Goal: Task Accomplishment & Management: Complete application form

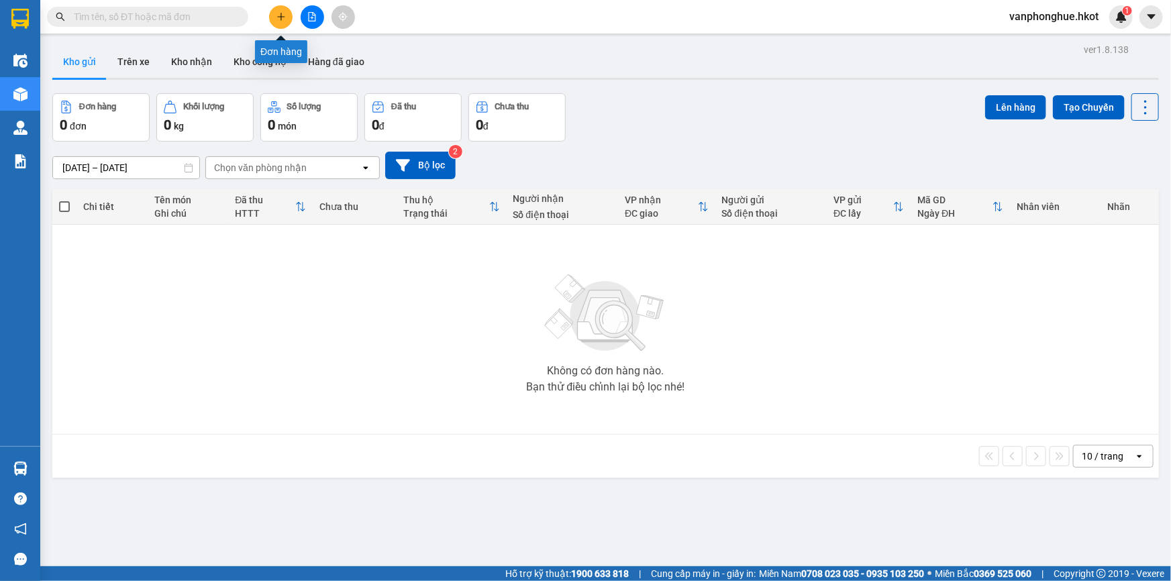
click at [280, 20] on icon "plus" at bounding box center [280, 16] width 9 height 9
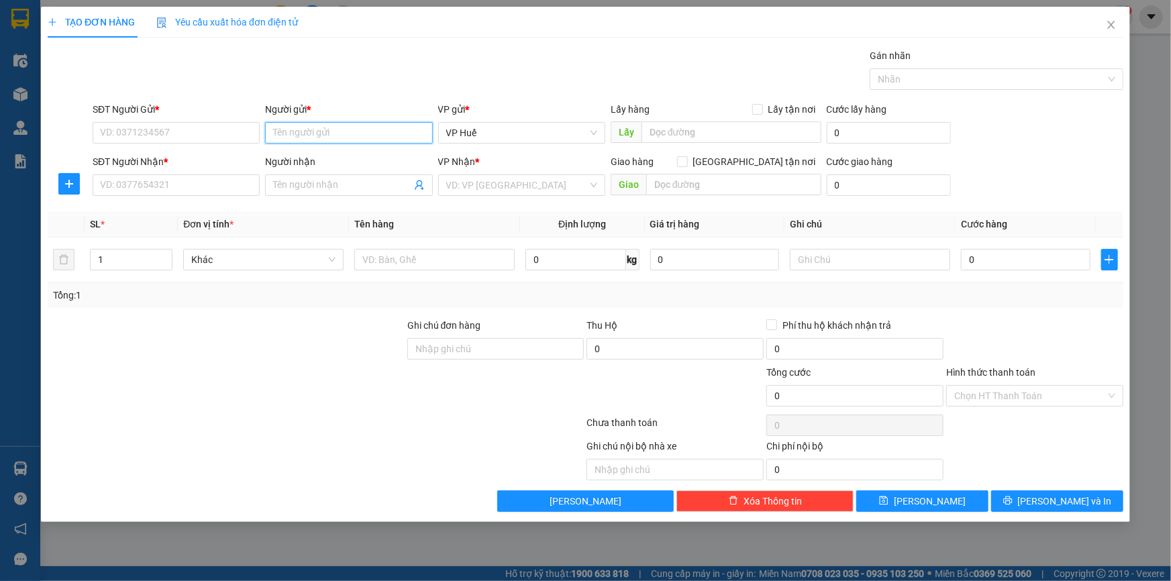
click at [293, 139] on input "Người gửi *" at bounding box center [348, 132] width 167 height 21
type input "s"
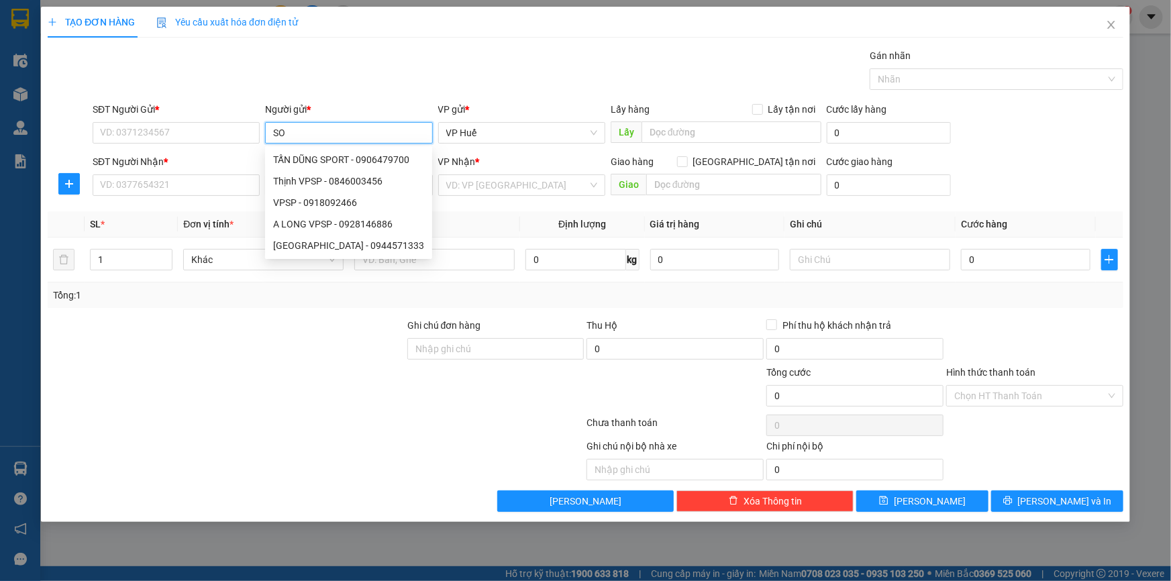
type input "S"
click at [327, 155] on div "TẤN DŨNG SPORT - 0906479700" at bounding box center [348, 159] width 151 height 15
type input "0906479700"
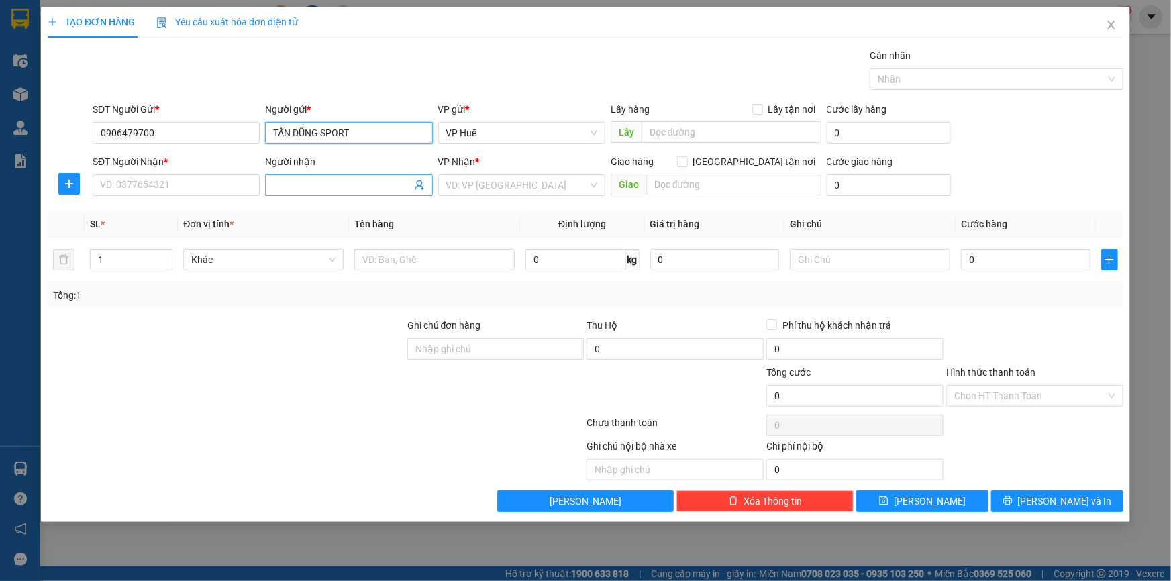
type input "TẤN DŨNG SPORT"
click at [338, 189] on input "Người nhận" at bounding box center [342, 185] width 138 height 15
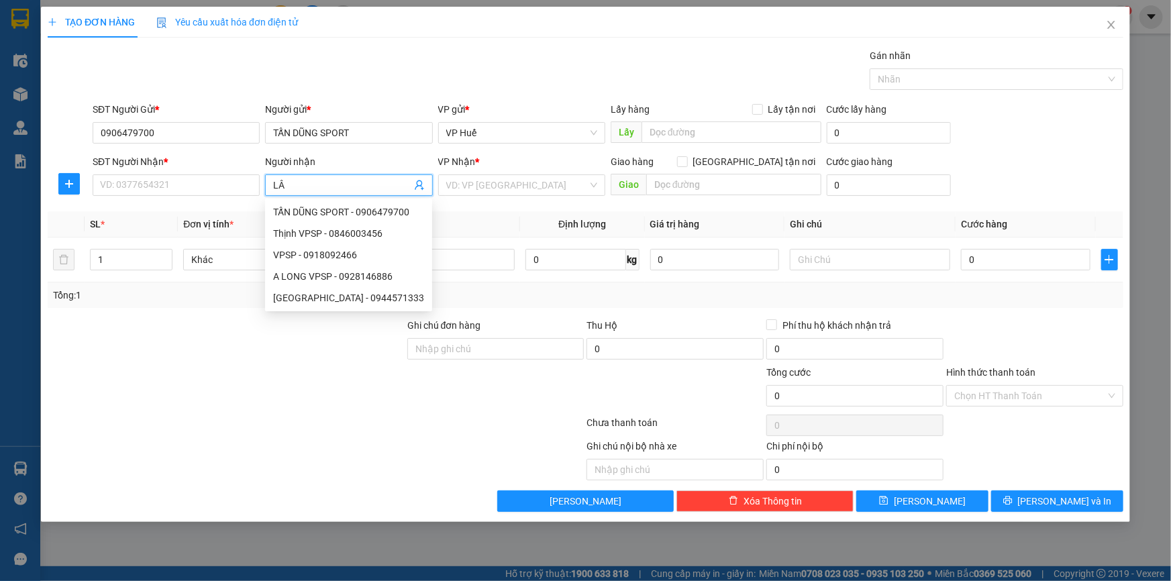
type input "LÂM"
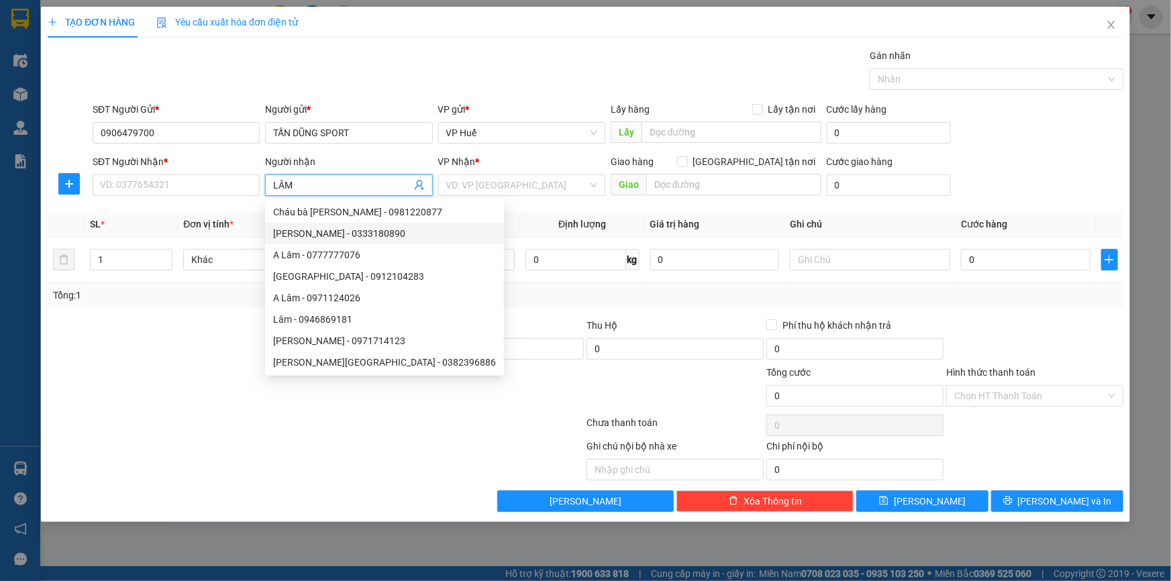
click at [352, 238] on div "[PERSON_NAME] - 0333180890" at bounding box center [384, 233] width 223 height 15
type input "0333180890"
type input "[PERSON_NAME]"
type input "NGƯỜI NHẬN THANH TOÁN CƯỚC"
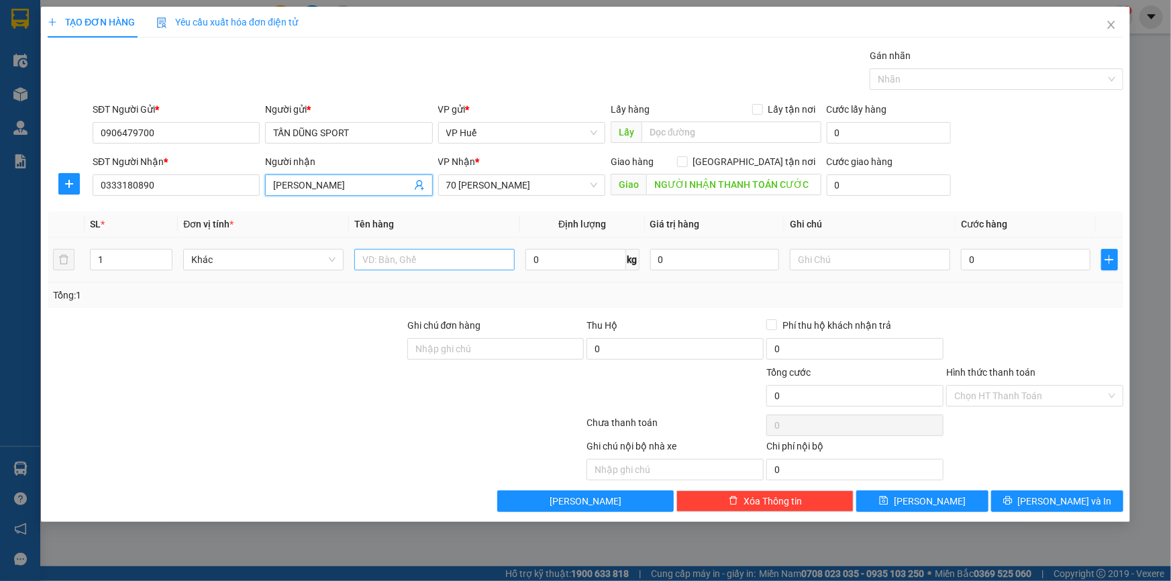
type input "[PERSON_NAME]"
click at [426, 255] on input "text" at bounding box center [434, 259] width 160 height 21
type input "A"
type input "ÁO QUẦN THỂ THAO"
click at [1047, 261] on input "0" at bounding box center [1026, 259] width 130 height 21
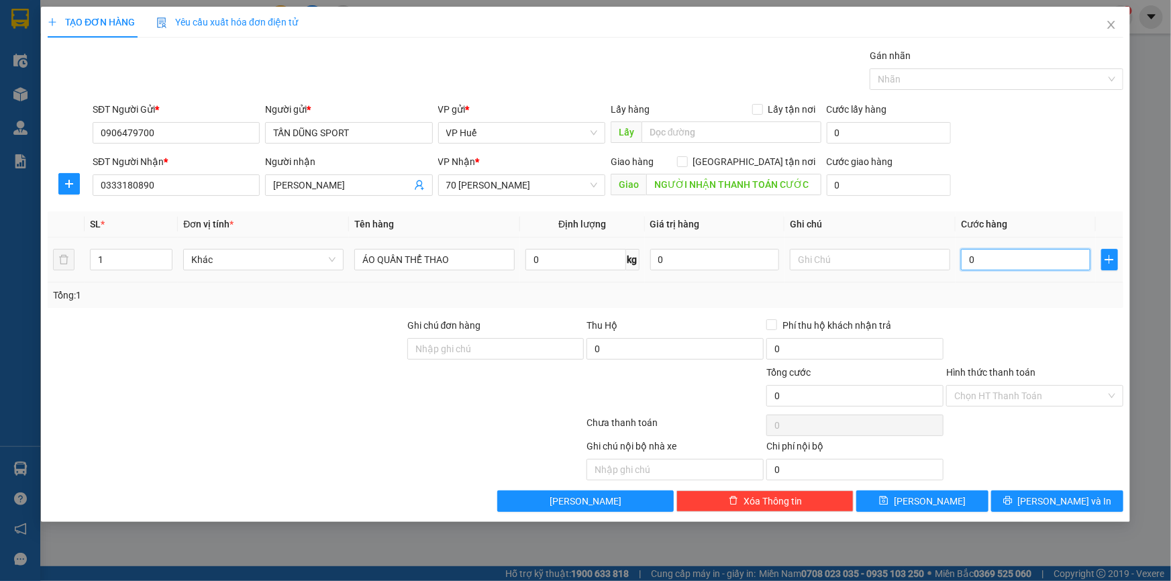
type input "01"
type input "1"
type input "012"
type input "12"
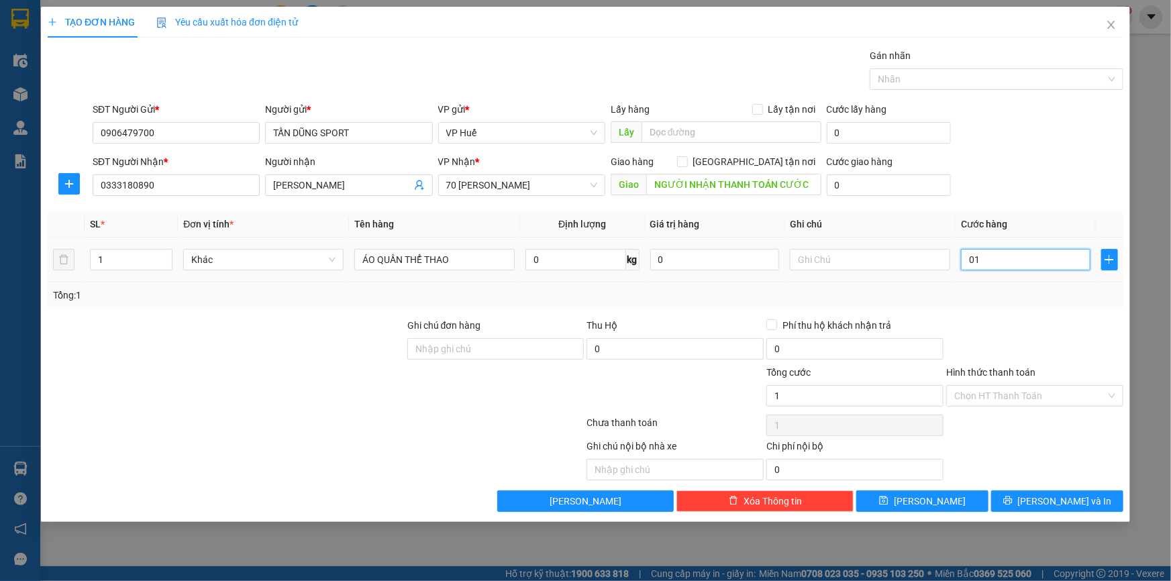
type input "12"
type input "0.120"
type input "120"
type input "01.200"
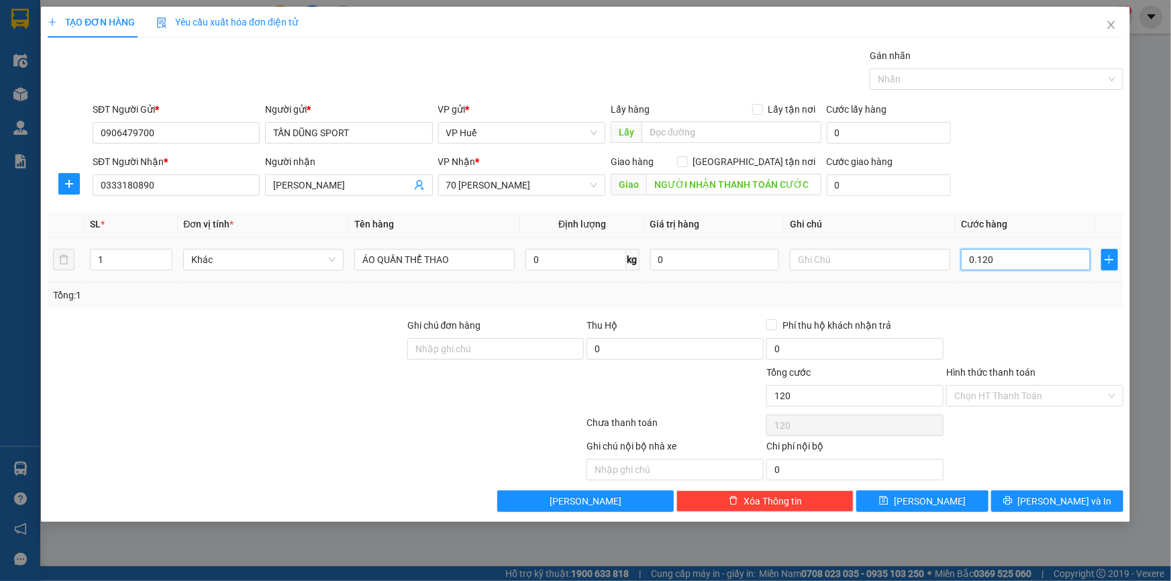
type input "1.200"
type input "012.000"
type input "12.000"
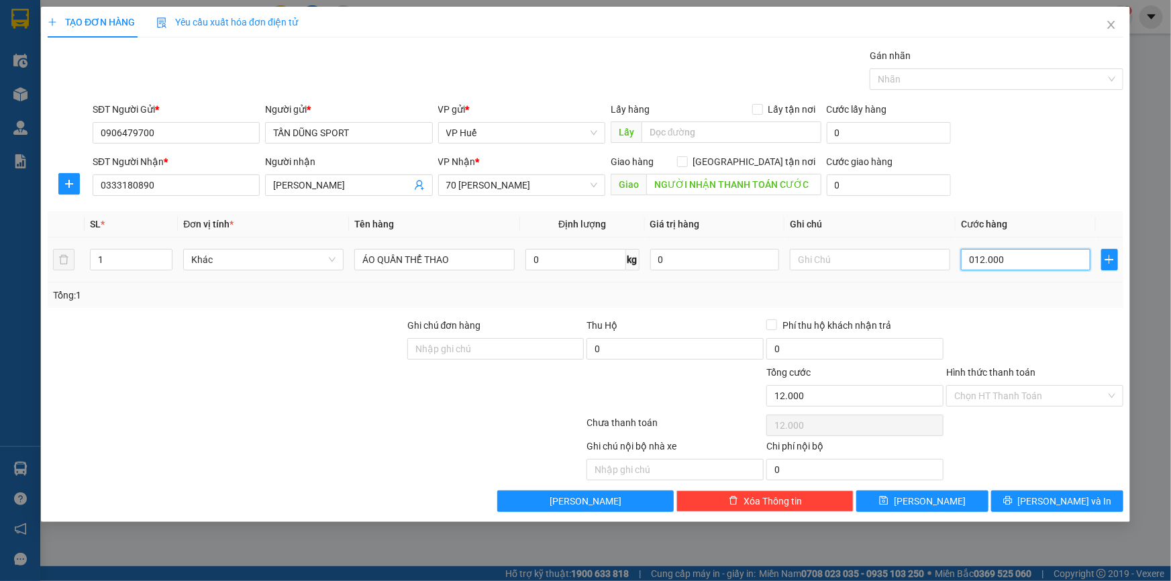
type input "0.120.000"
type input "120.000"
drag, startPoint x: 976, startPoint y: 260, endPoint x: 968, endPoint y: 264, distance: 9.0
click at [968, 264] on input "0.120.000" at bounding box center [1026, 259] width 130 height 21
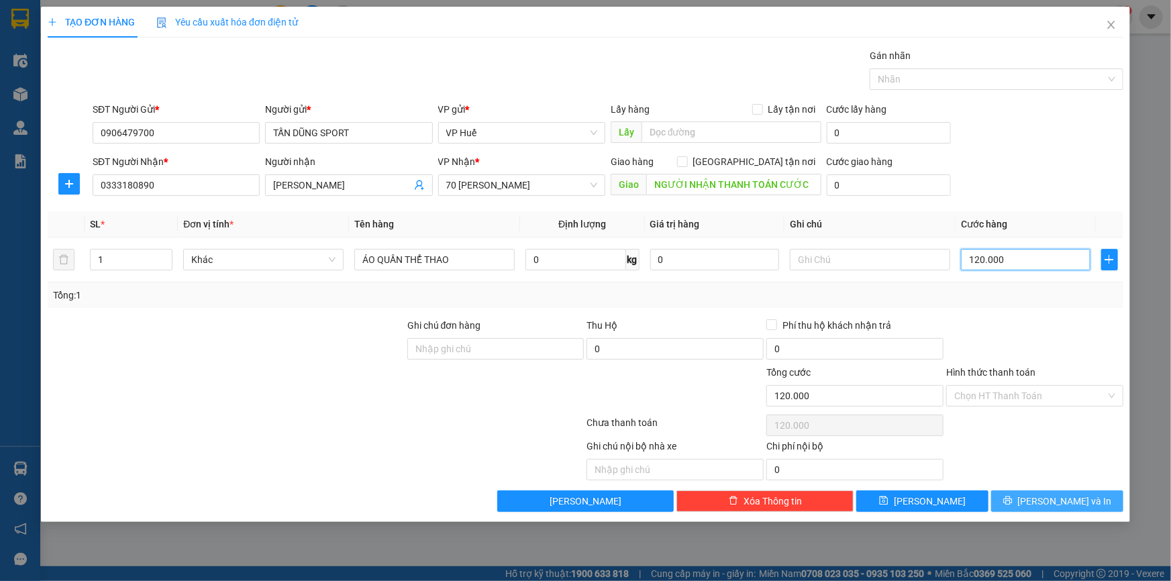
type input "120.000"
click at [1046, 499] on span "[PERSON_NAME] và In" at bounding box center [1065, 501] width 94 height 15
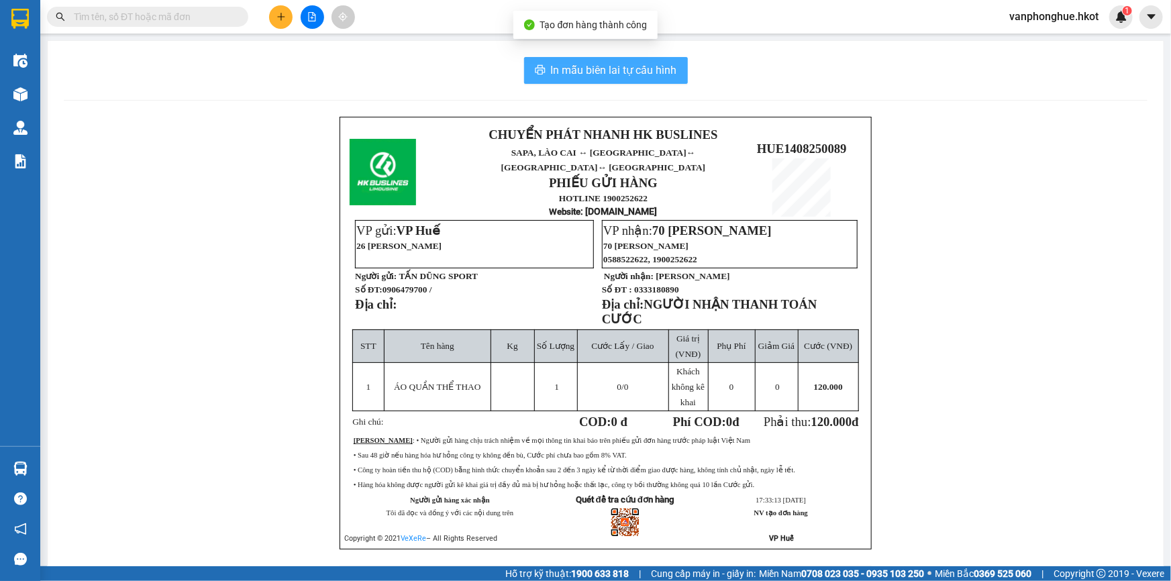
click at [616, 62] on span "In mẫu biên lai tự cấu hình" at bounding box center [614, 70] width 126 height 17
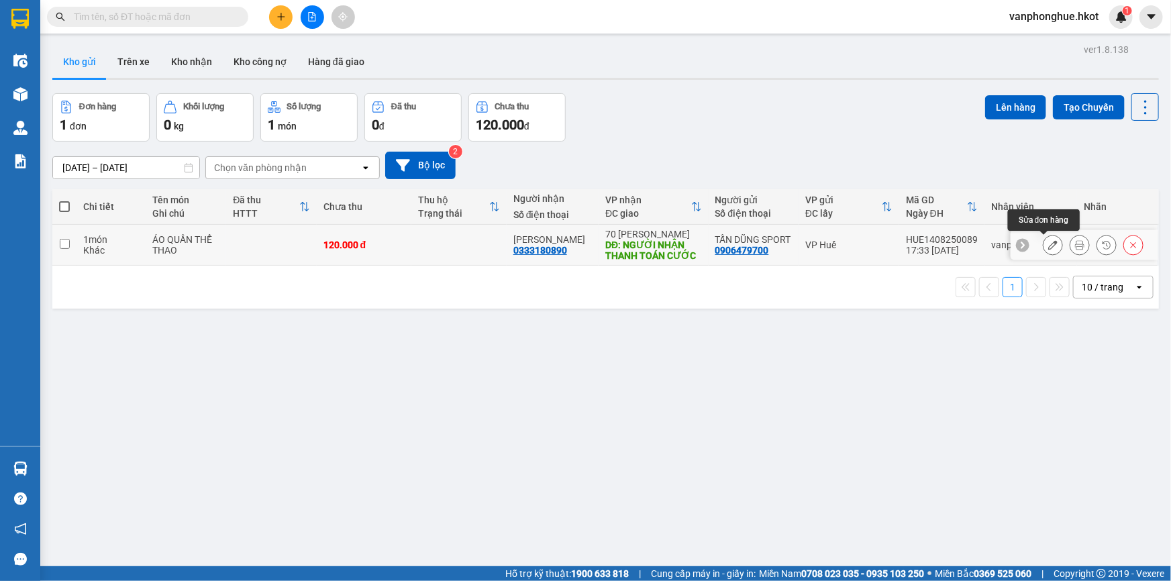
click at [1048, 248] on icon at bounding box center [1052, 244] width 9 height 9
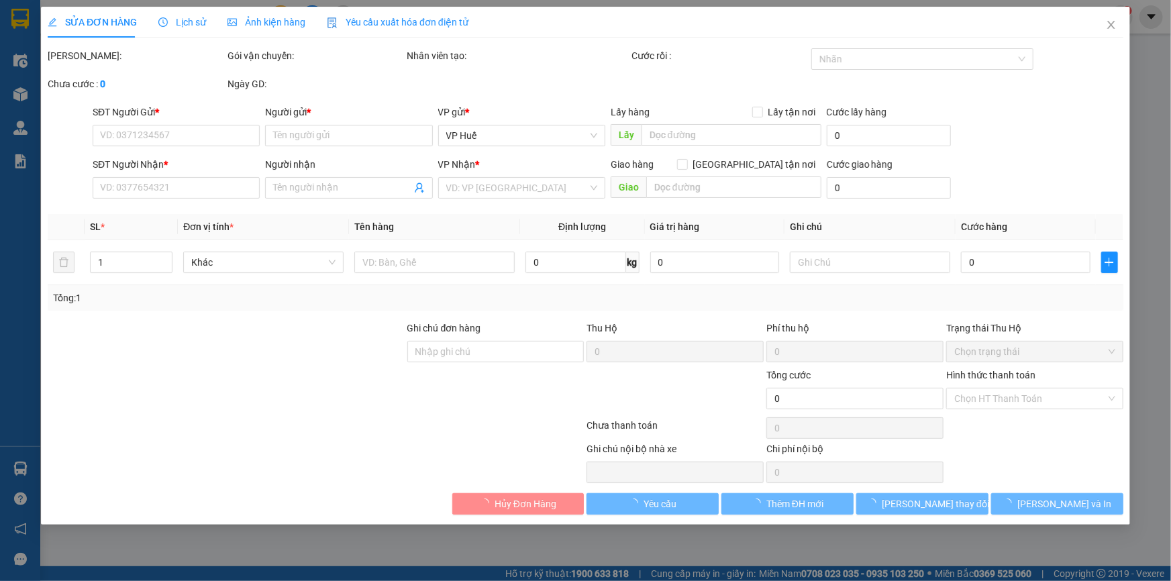
type input "0906479700"
type input "TẤN DŨNG SPORT"
type input "0333180890"
type input "[PERSON_NAME]"
type input "NGƯỜI NHẬN THANH TOÁN CƯỚC"
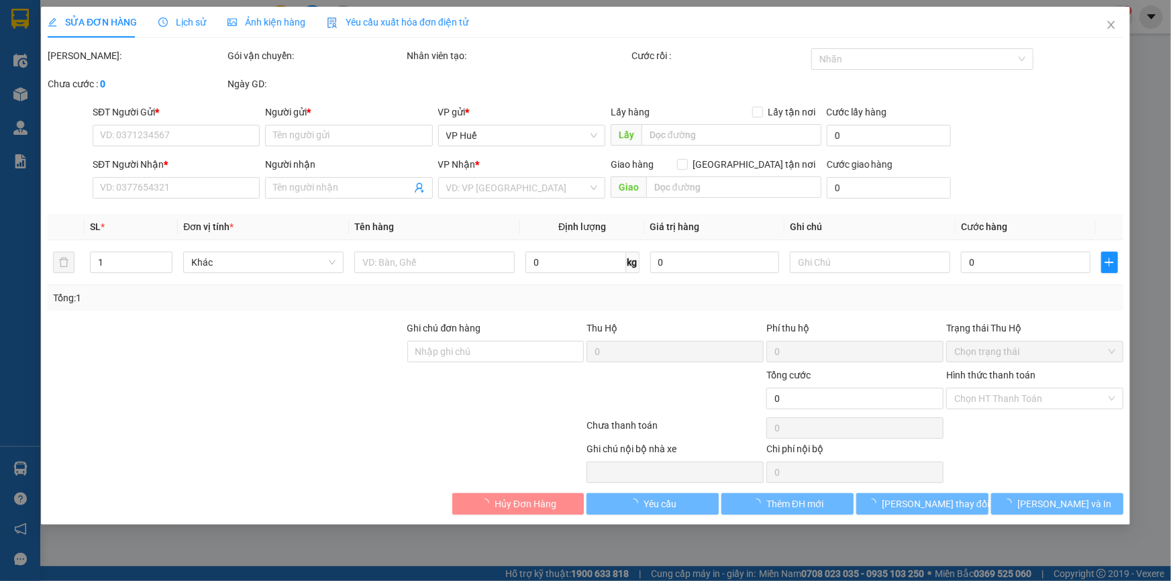
type input "120.000"
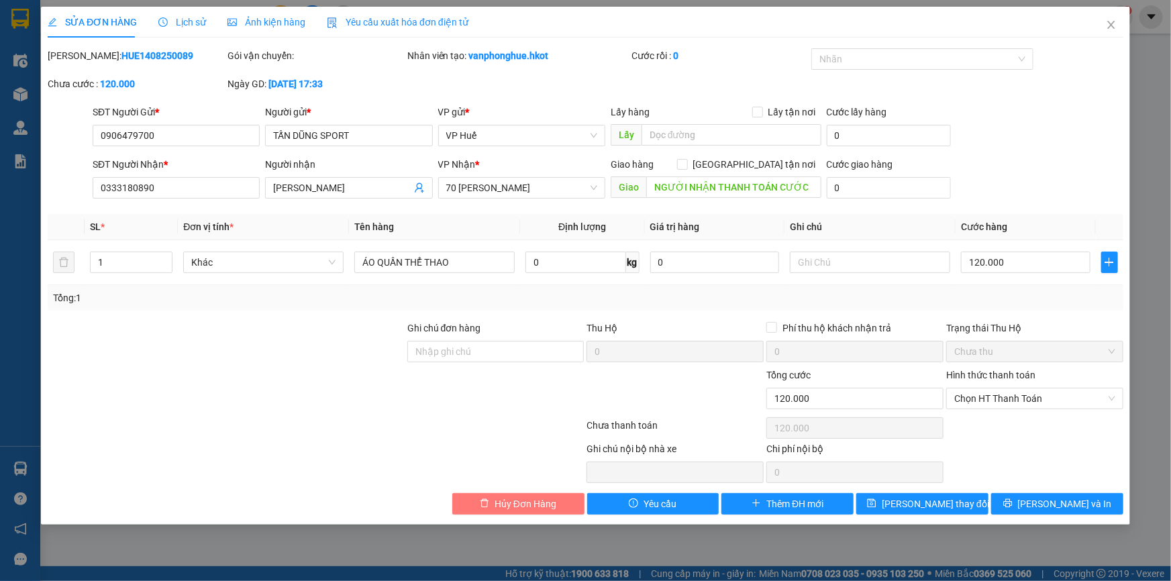
click at [537, 507] on span "Hủy Đơn Hàng" at bounding box center [526, 504] width 62 height 15
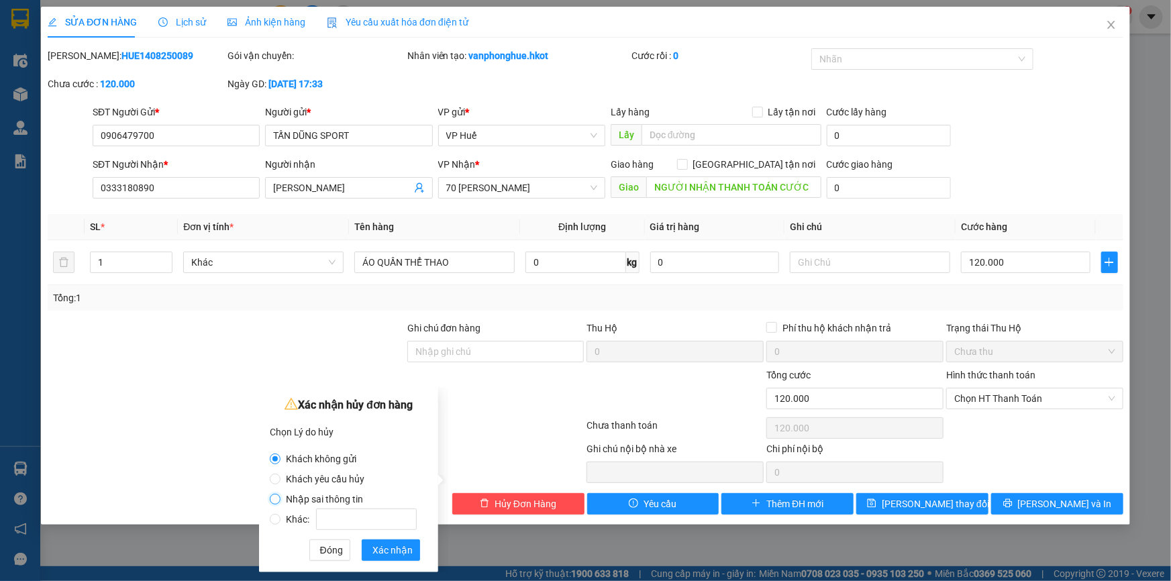
click at [277, 497] on input "Nhập sai thông tin" at bounding box center [275, 499] width 11 height 11
radio input "true"
radio input "false"
click at [407, 548] on span "Xác nhận" at bounding box center [392, 550] width 40 height 15
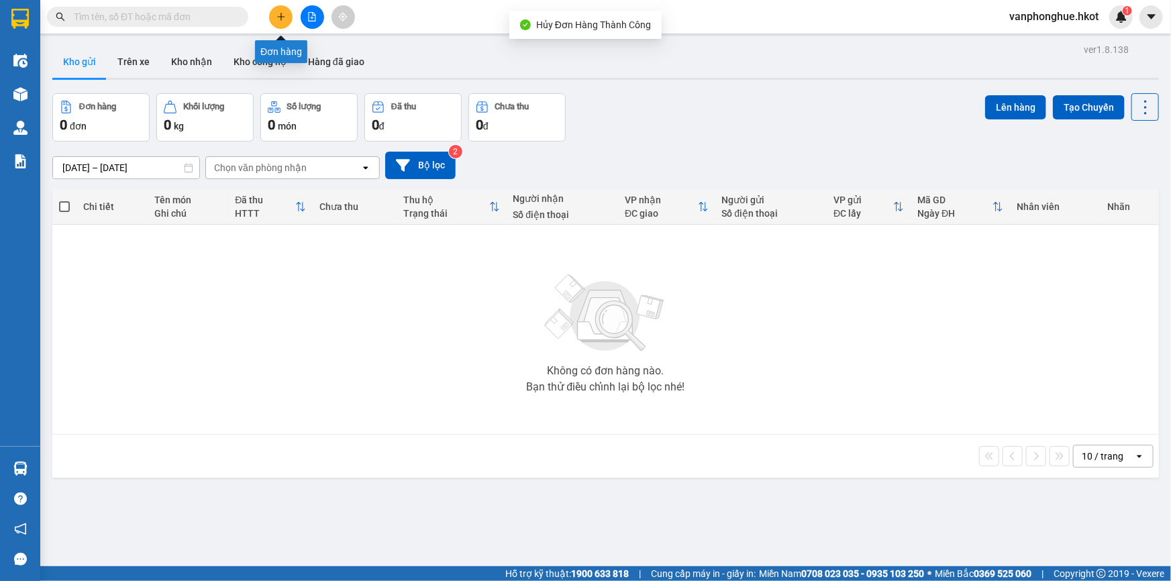
click at [274, 17] on button at bounding box center [280, 16] width 23 height 23
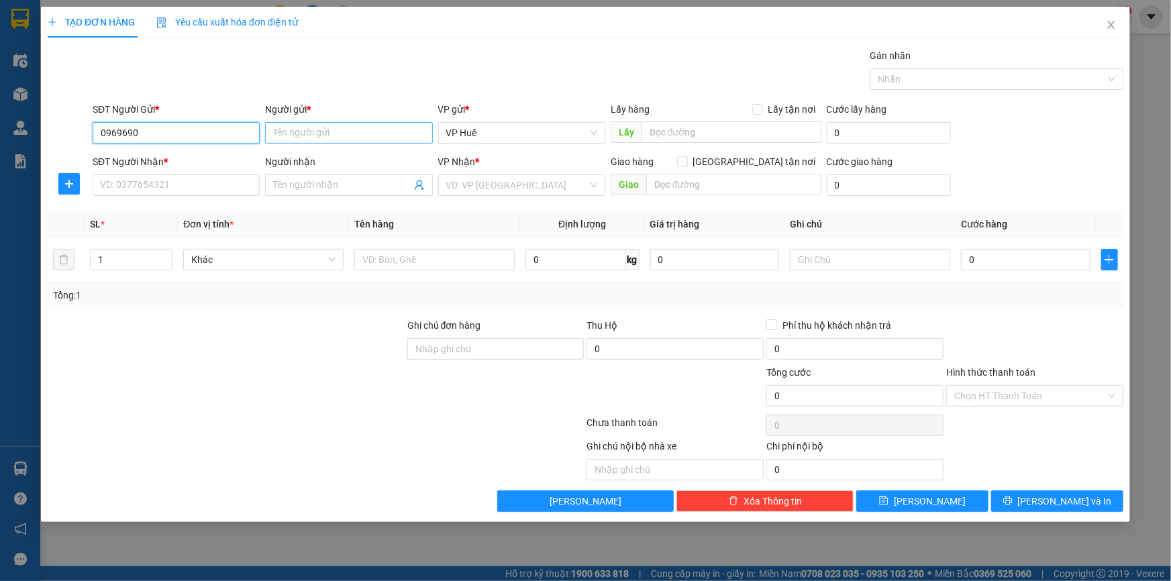
type input "0969690"
click at [301, 122] on input "Người gửi *" at bounding box center [348, 132] width 167 height 21
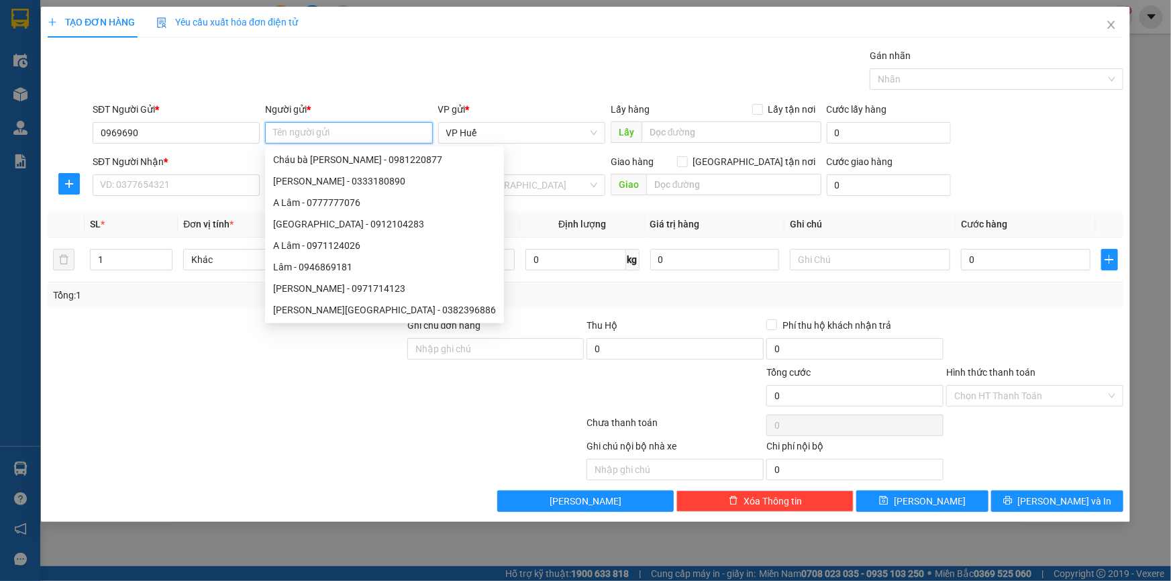
type input "s"
type input "SPO"
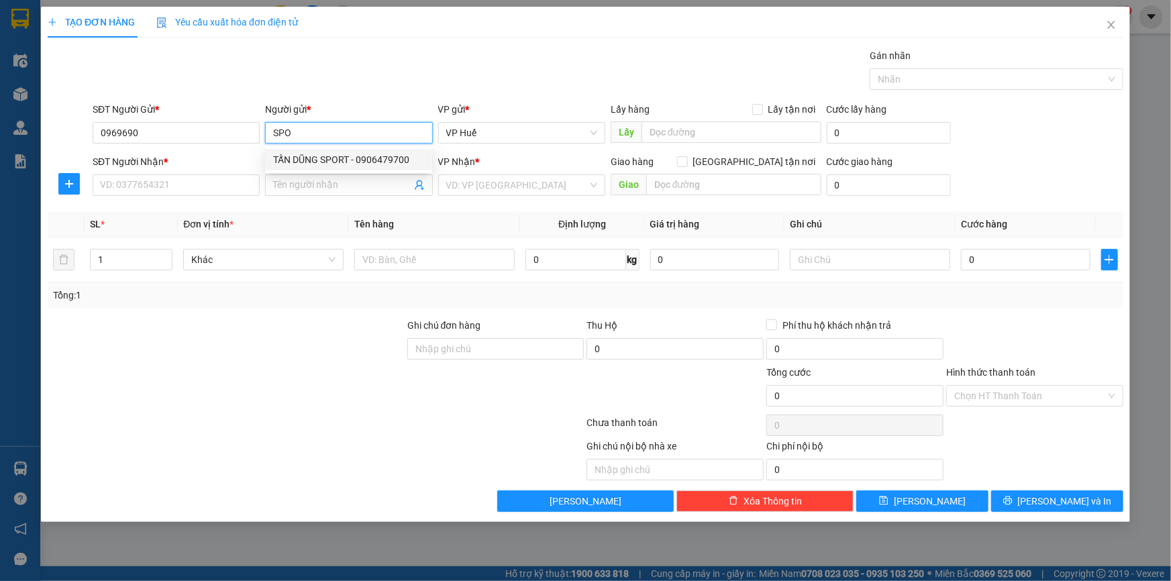
click at [334, 160] on div "TẤN DŨNG SPORT - 0906479700" at bounding box center [348, 159] width 151 height 15
type input "0906479700"
type input "TẤN DŨNG SPORT"
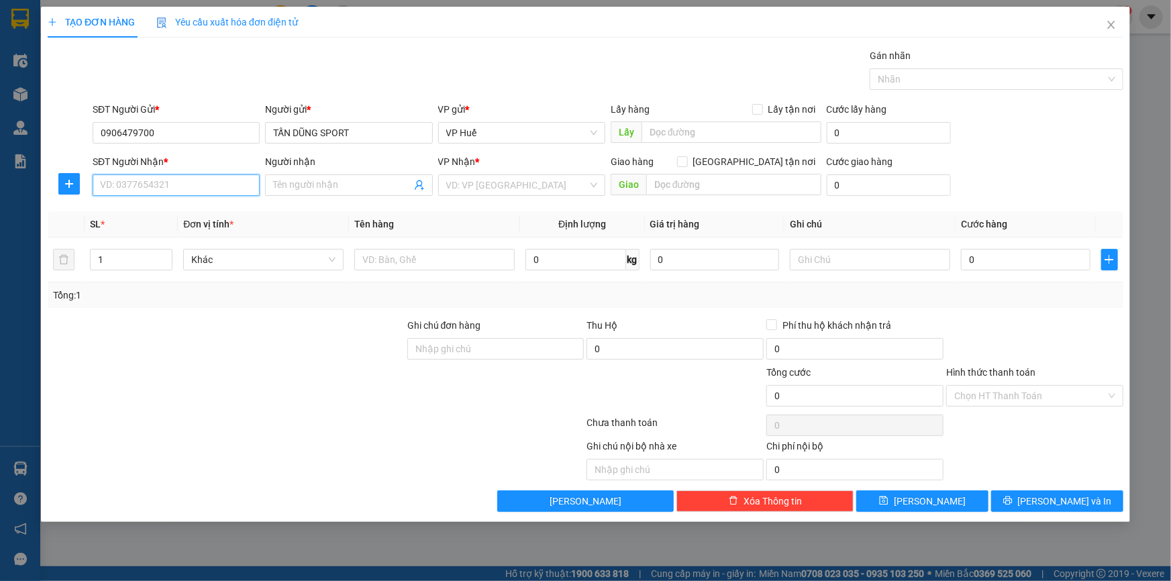
click at [160, 182] on input "SĐT Người Nhận *" at bounding box center [176, 184] width 167 height 21
type input "0858666222"
click at [293, 181] on input "Người nhận" at bounding box center [342, 185] width 138 height 15
type input "ANH THỨC"
click at [503, 183] on input "search" at bounding box center [517, 185] width 142 height 20
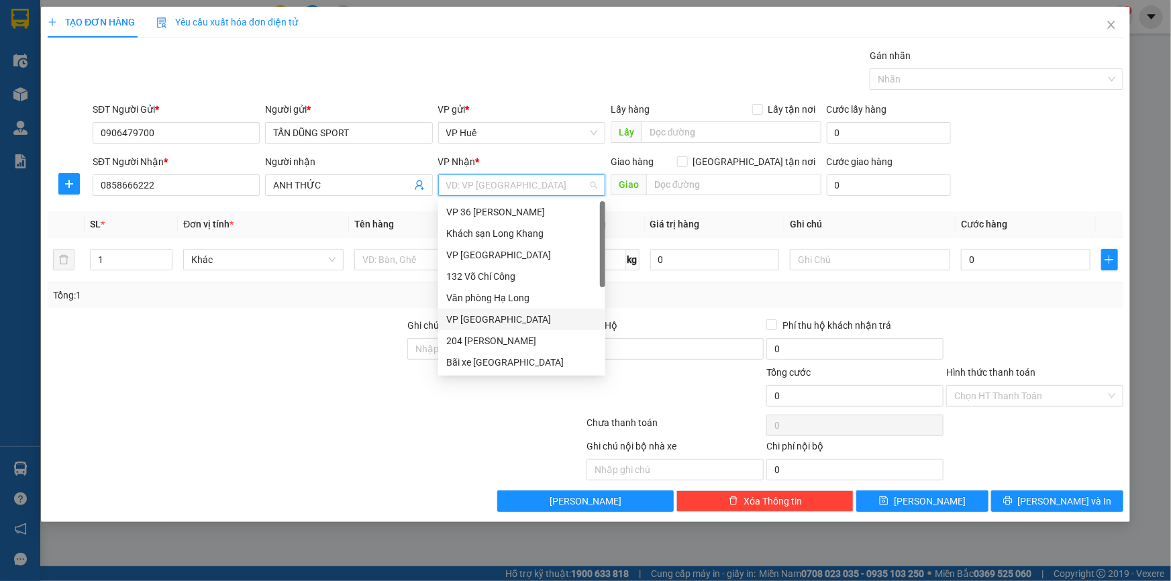
scroll to position [128, 0]
click at [524, 360] on div "70 [PERSON_NAME]" at bounding box center [521, 363] width 151 height 15
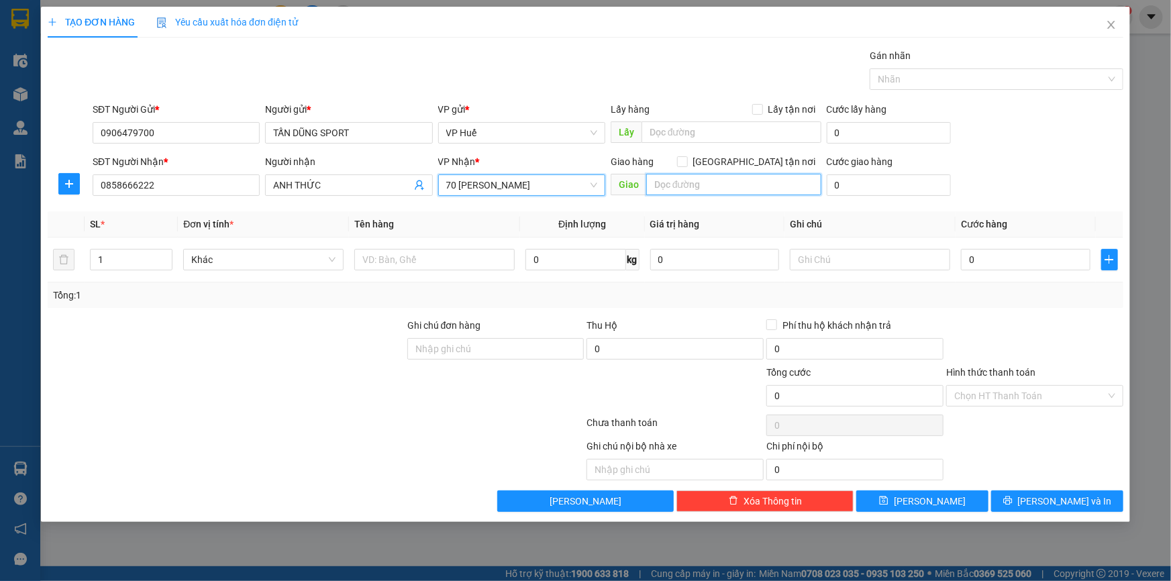
click at [741, 189] on input "text" at bounding box center [733, 184] width 175 height 21
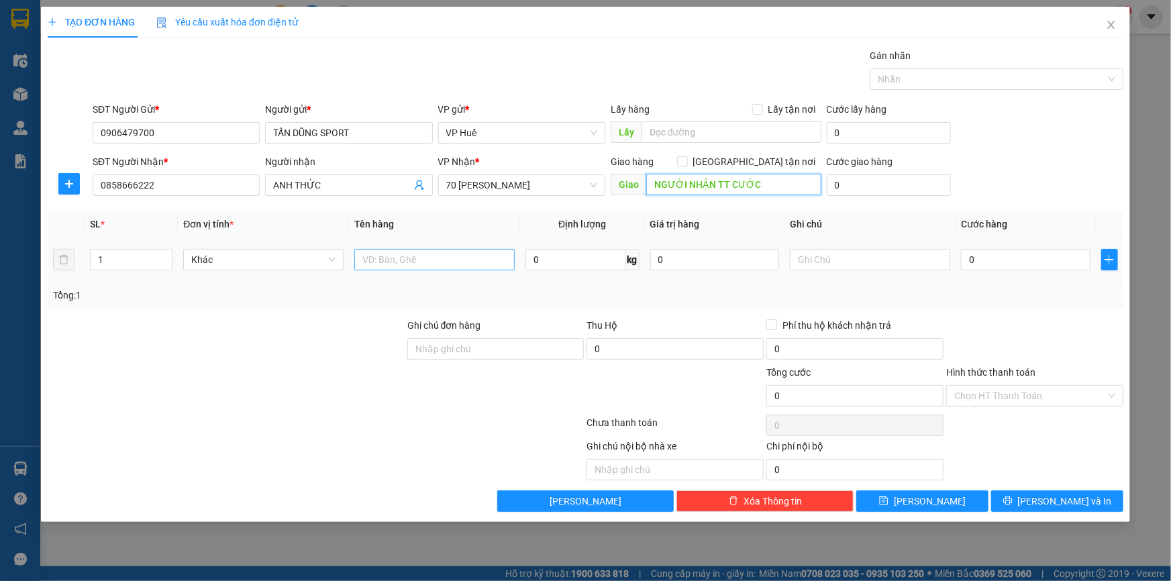
type input "NGƯỜI NHẬN TT CƯỚC"
click at [376, 256] on input "text" at bounding box center [434, 259] width 160 height 21
type input "A"
type input "ÁO QUẦN THỂ THAO"
click at [1001, 258] on input "0" at bounding box center [1026, 259] width 130 height 21
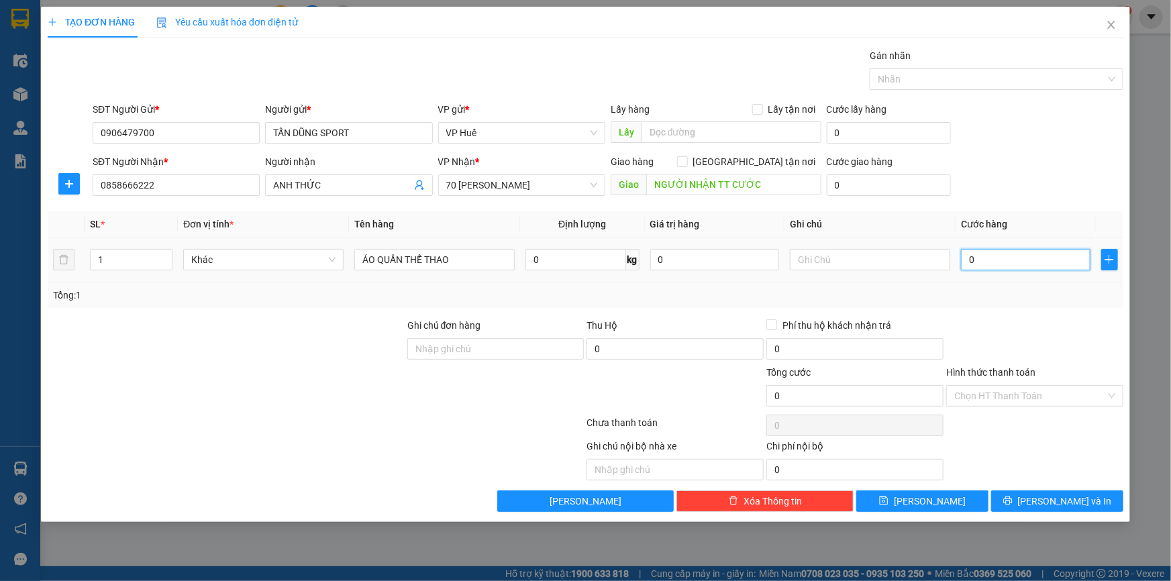
type input "01"
type input "1"
type input "012"
type input "12"
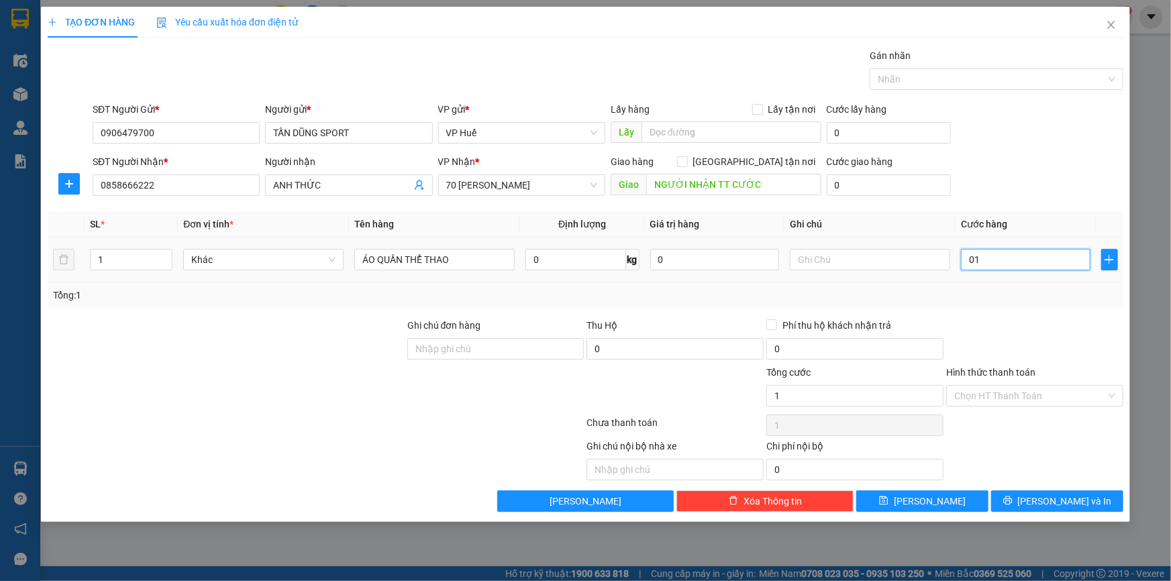
type input "12"
type input "0.120"
type input "120"
type input "01.200"
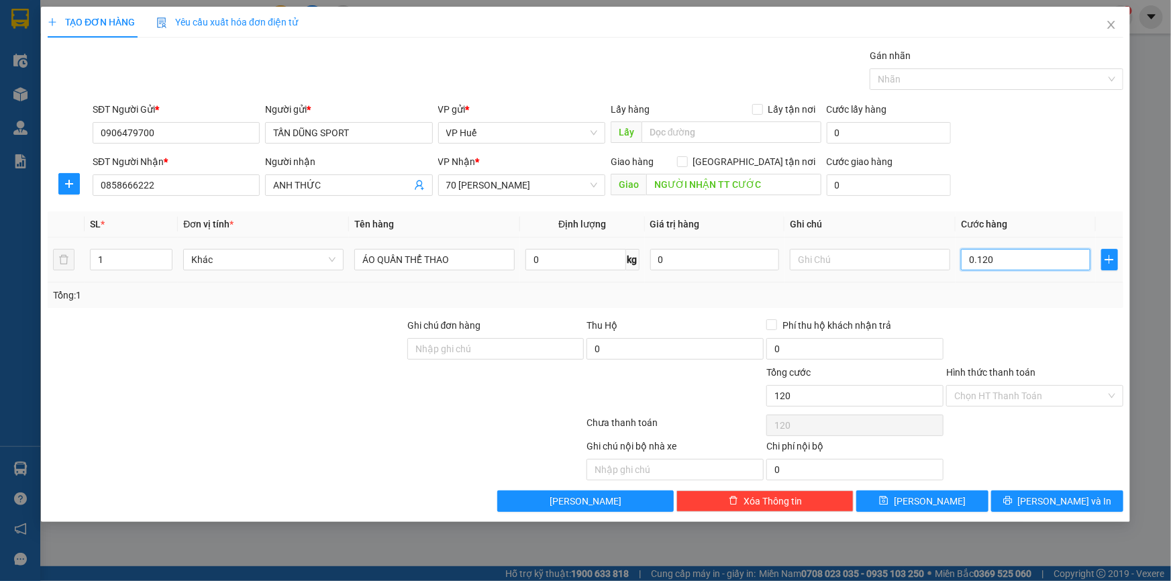
type input "1.200"
type input "012.000"
type input "12.000"
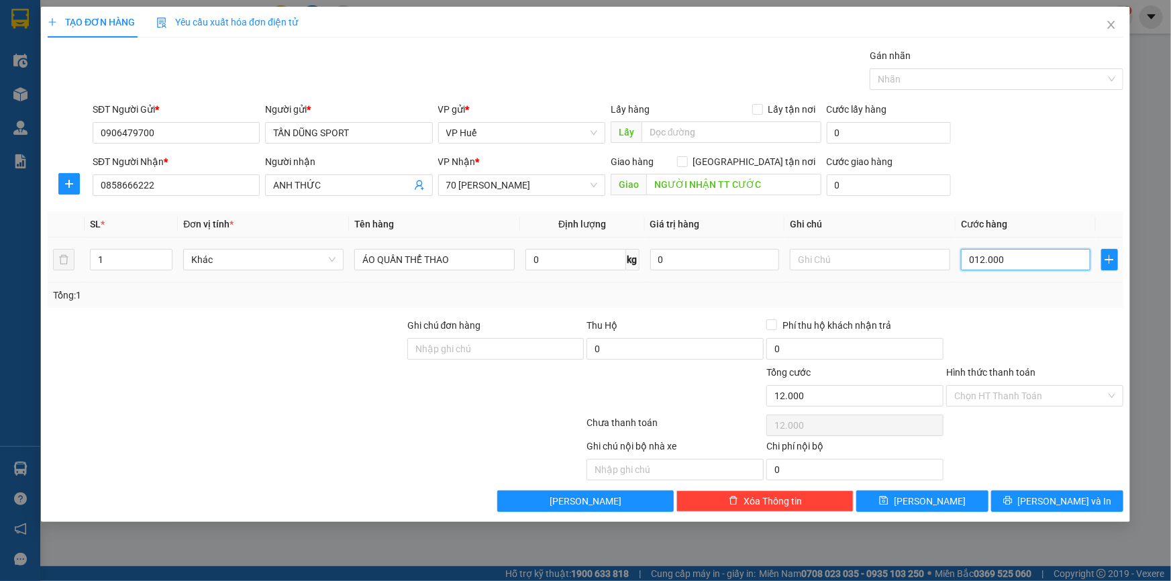
type input "0.120.000"
type input "120.000"
drag, startPoint x: 978, startPoint y: 262, endPoint x: 968, endPoint y: 264, distance: 9.6
click at [968, 264] on input "0.120.000" at bounding box center [1026, 259] width 130 height 21
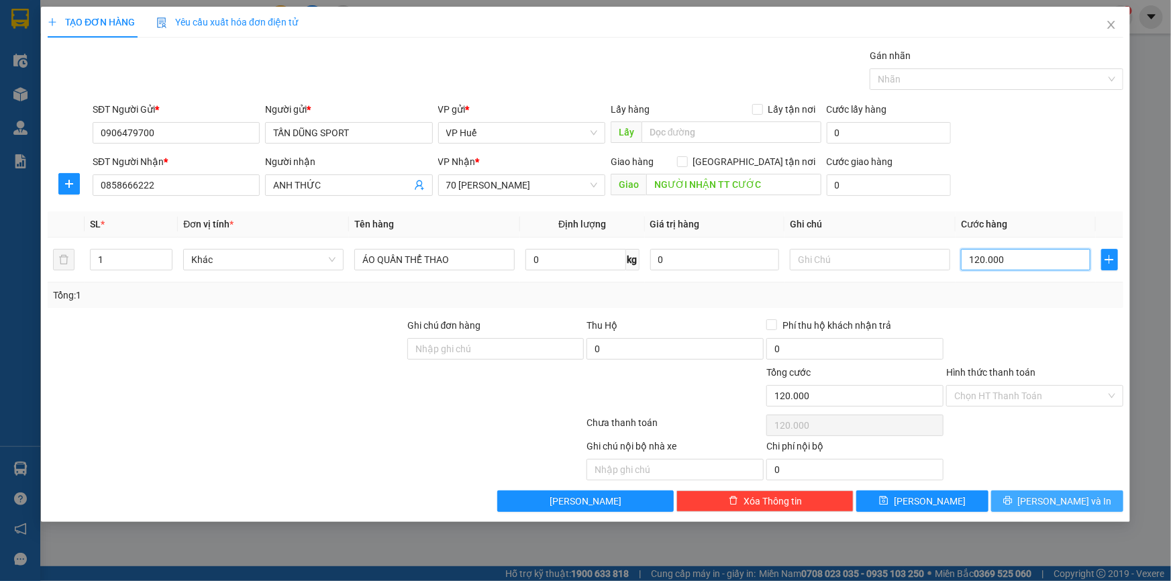
type input "120.000"
click at [1066, 505] on span "[PERSON_NAME] và In" at bounding box center [1065, 501] width 94 height 15
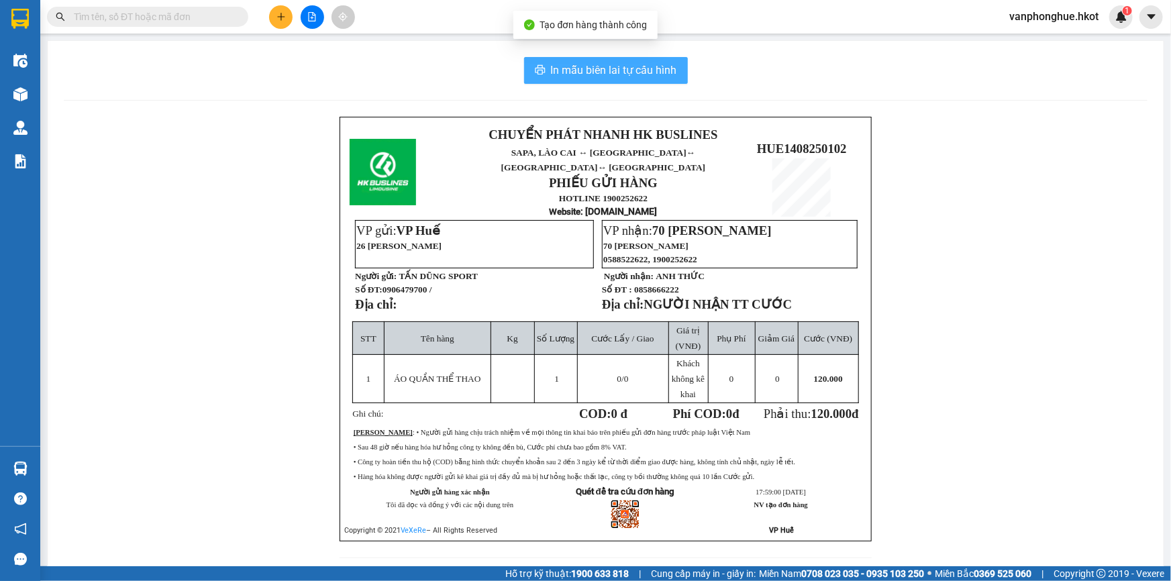
click at [632, 68] on span "In mẫu biên lai tự cấu hình" at bounding box center [614, 70] width 126 height 17
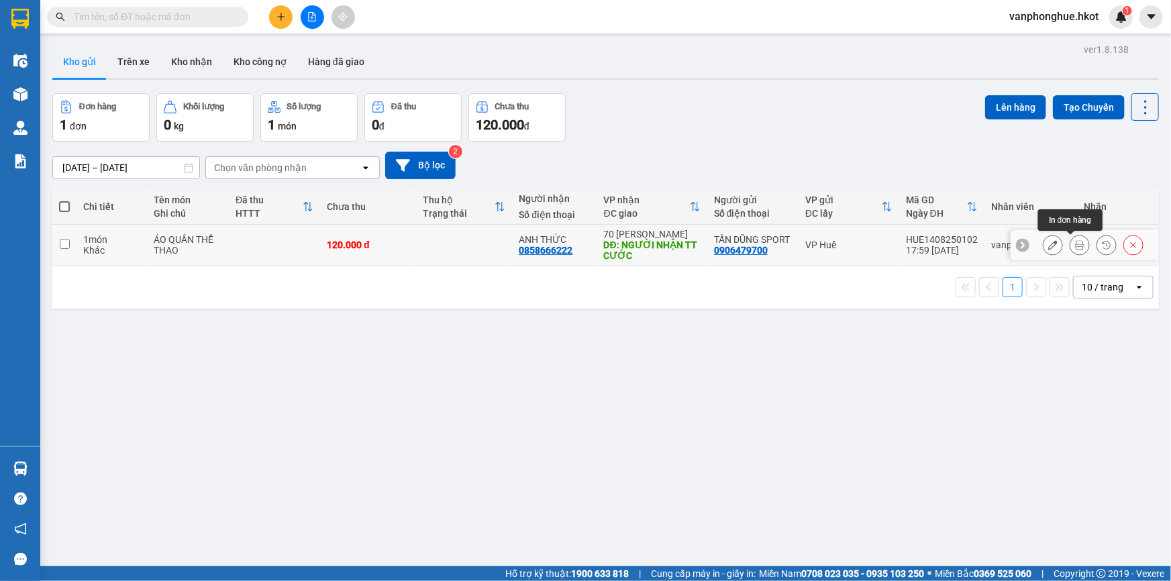
click at [1075, 242] on icon at bounding box center [1079, 244] width 9 height 9
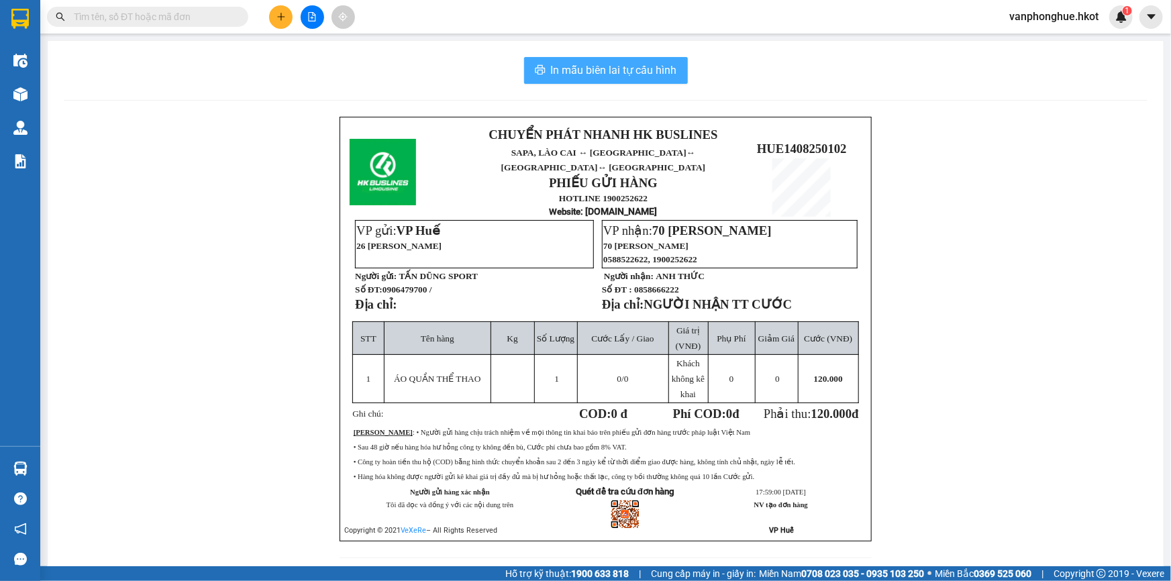
click at [623, 71] on span "In mẫu biên lai tự cấu hình" at bounding box center [614, 70] width 126 height 17
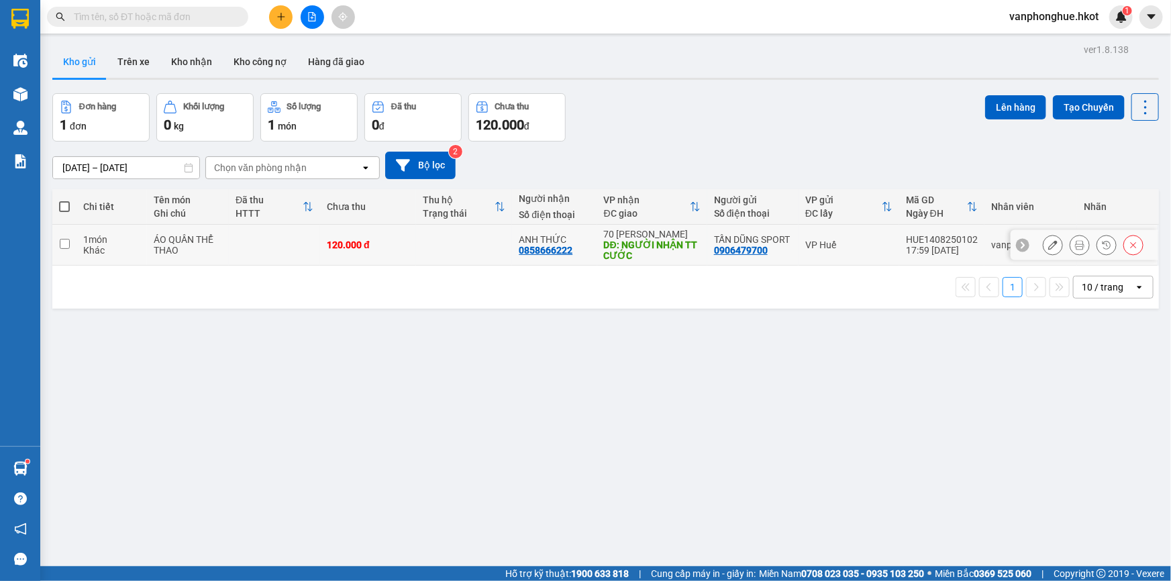
click at [66, 242] on input "checkbox" at bounding box center [65, 244] width 10 height 10
checkbox input "true"
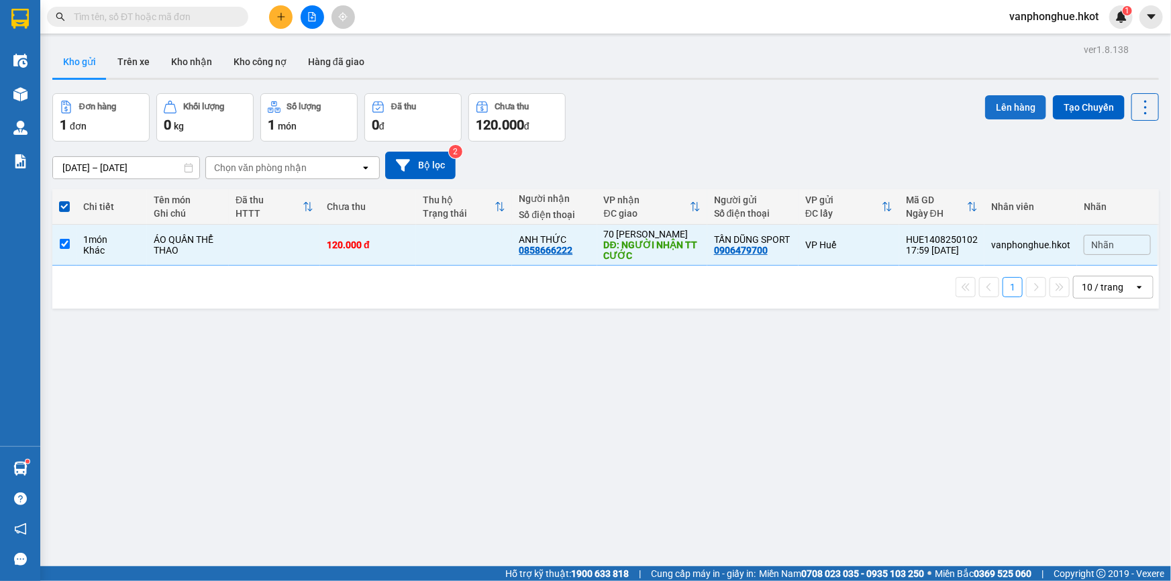
click at [996, 105] on button "Lên hàng" at bounding box center [1015, 107] width 61 height 24
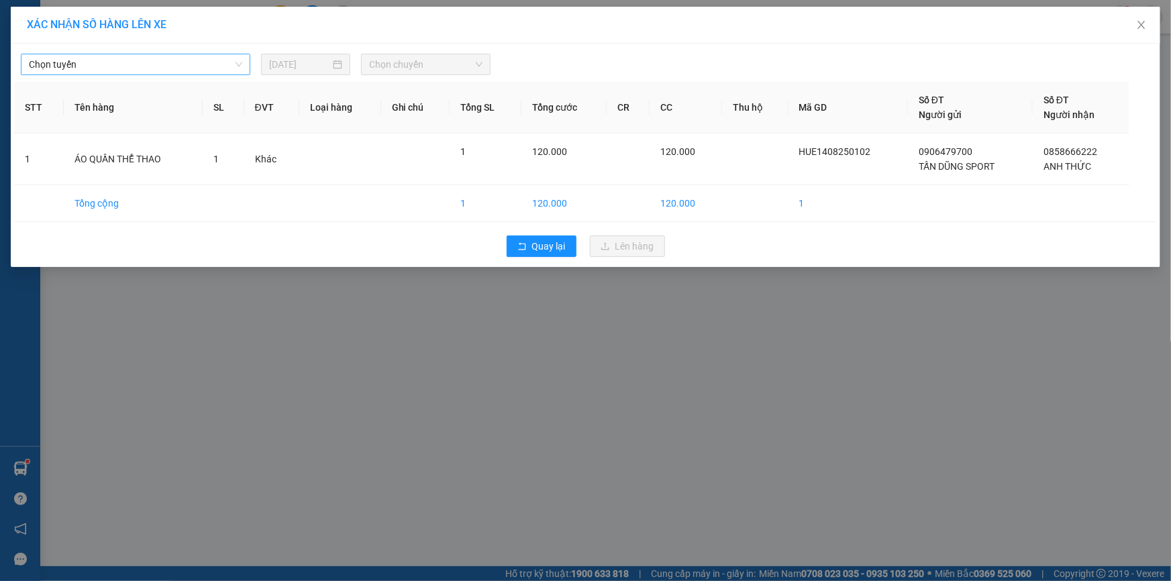
click at [141, 66] on span "Chọn tuyến" at bounding box center [135, 64] width 213 height 20
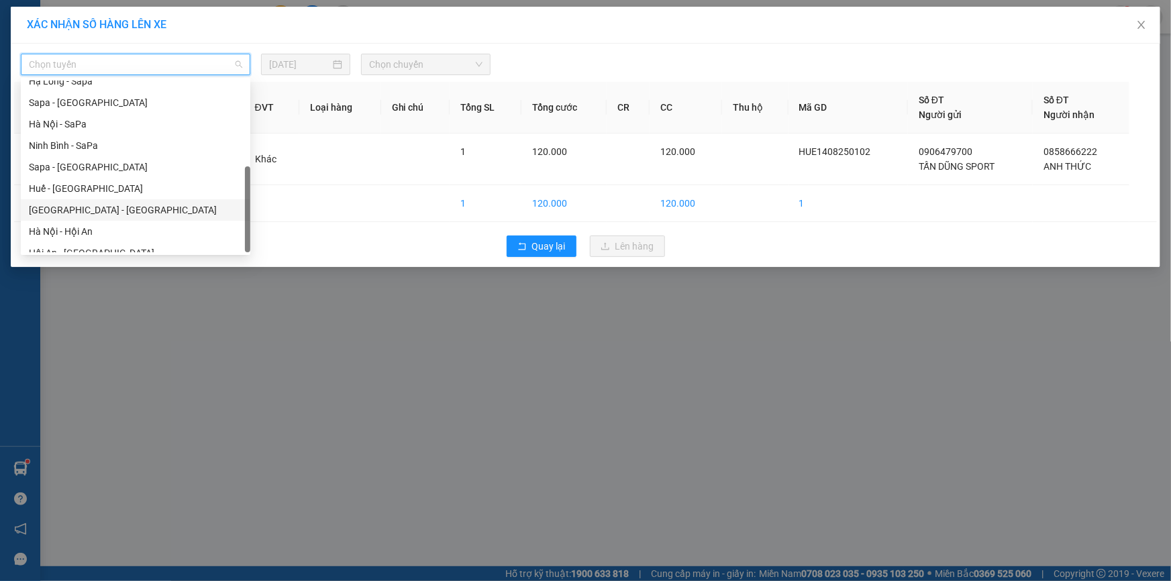
scroll to position [128, 0]
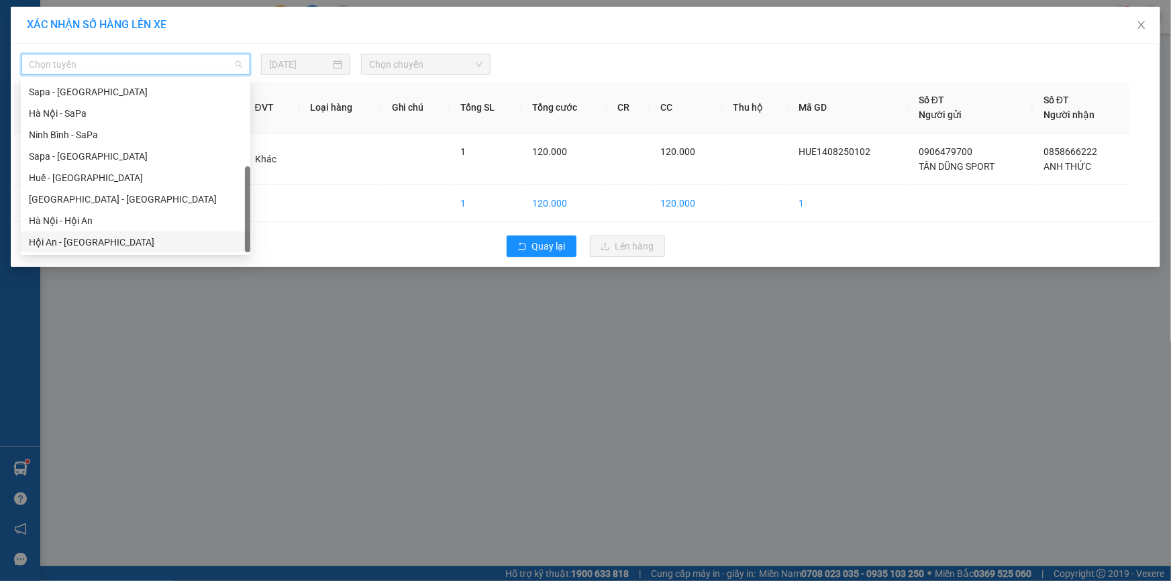
click at [78, 240] on div "Hội An - [GEOGRAPHIC_DATA]" at bounding box center [135, 242] width 213 height 15
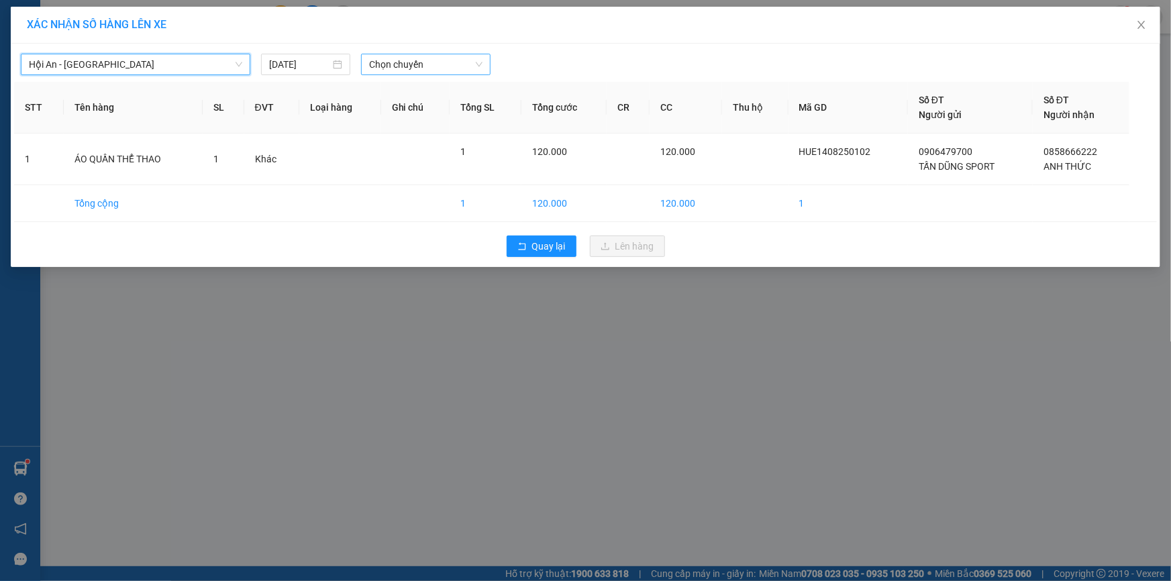
click at [446, 66] on span "Chọn chuyến" at bounding box center [425, 64] width 113 height 20
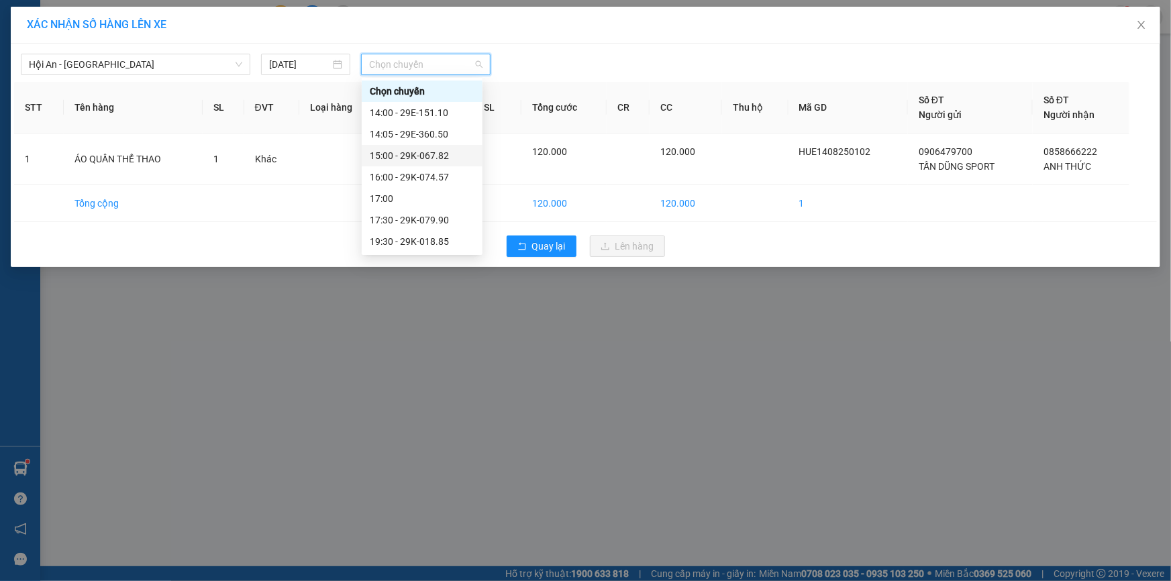
click at [436, 156] on div "15:00 - 29K-067.82" at bounding box center [422, 155] width 105 height 15
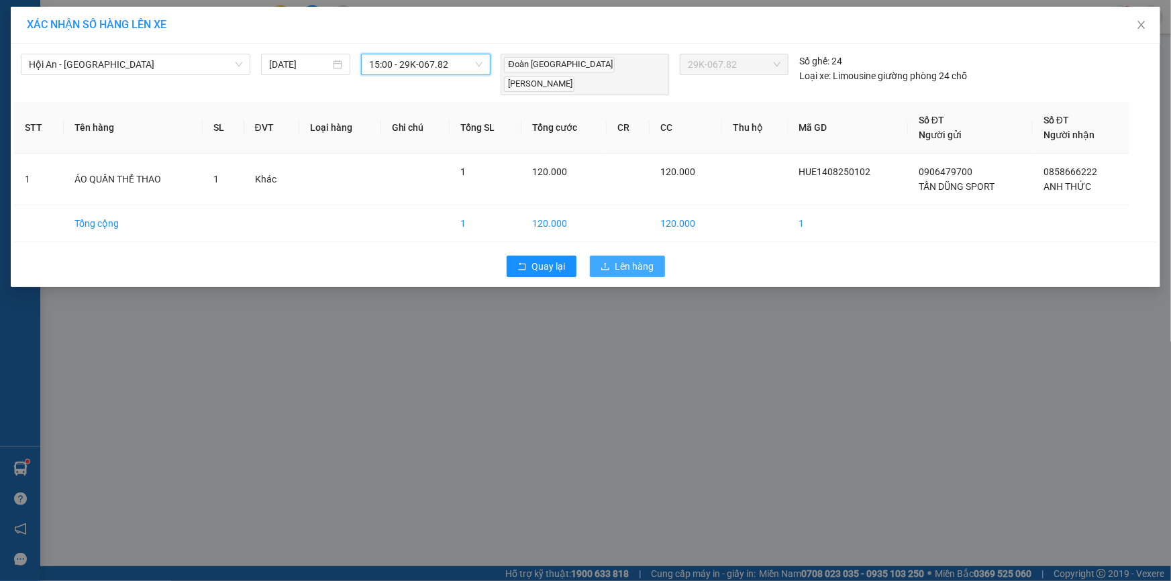
click at [630, 259] on span "Lên hàng" at bounding box center [634, 266] width 39 height 15
